Goal: Information Seeking & Learning: Learn about a topic

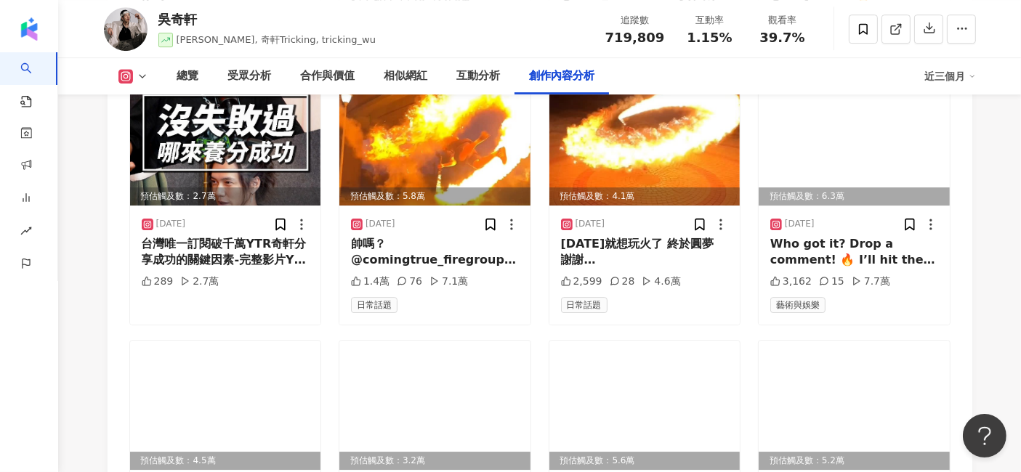
scroll to position [4630, 0]
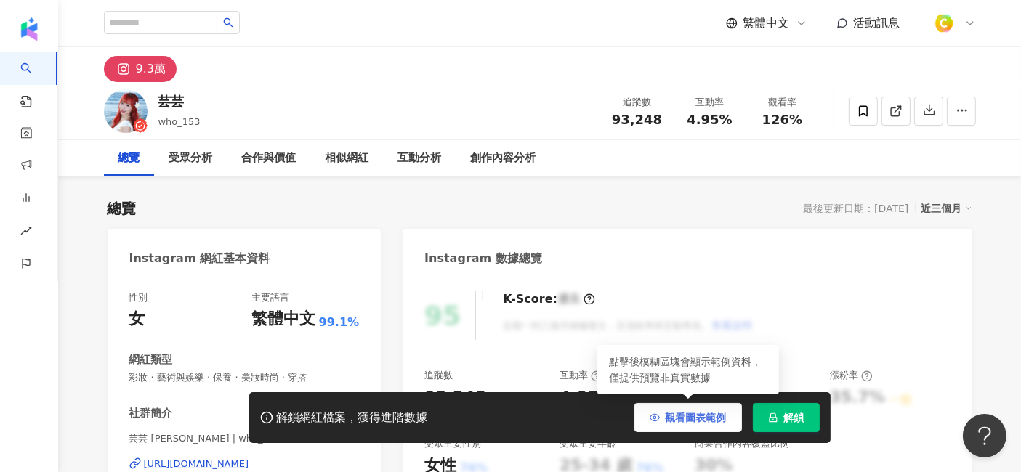
click at [671, 420] on span "觀看圖表範例" at bounding box center [696, 418] width 61 height 12
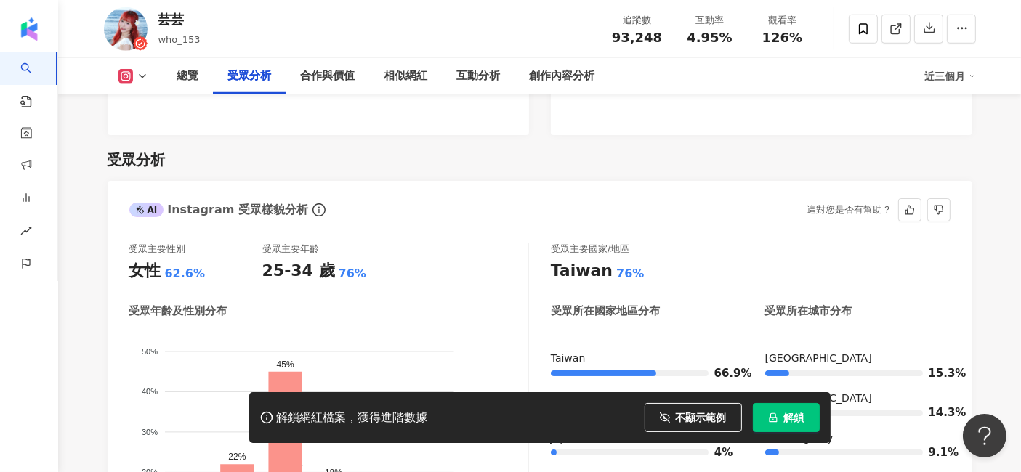
scroll to position [1221, 0]
